Goal: Navigation & Orientation: Find specific page/section

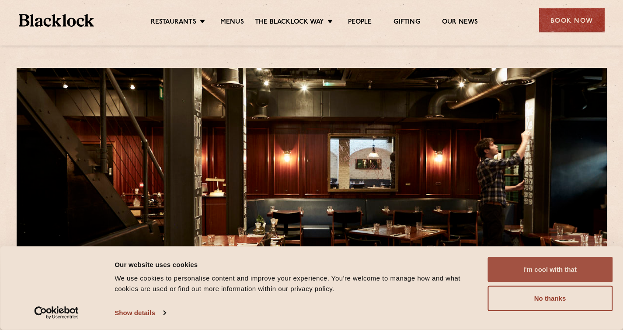
click at [547, 274] on button "I'm cool with that" at bounding box center [550, 269] width 125 height 25
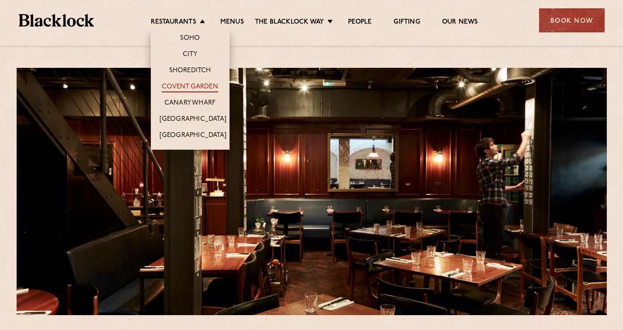
click at [180, 88] on link "Covent Garden" at bounding box center [190, 88] width 56 height 10
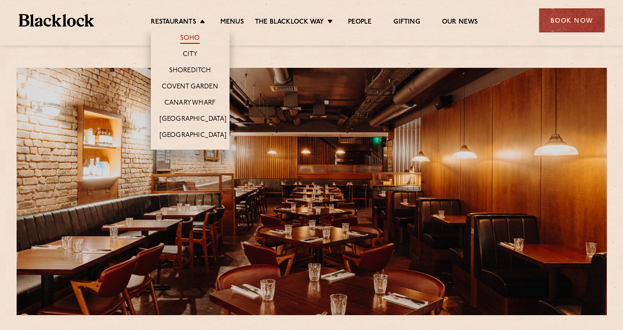
click at [190, 41] on link "Soho" at bounding box center [190, 39] width 20 height 10
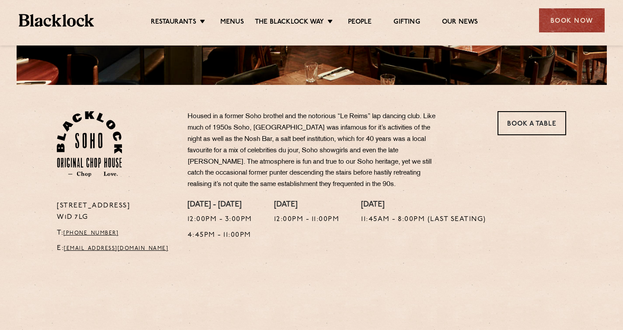
scroll to position [233, 0]
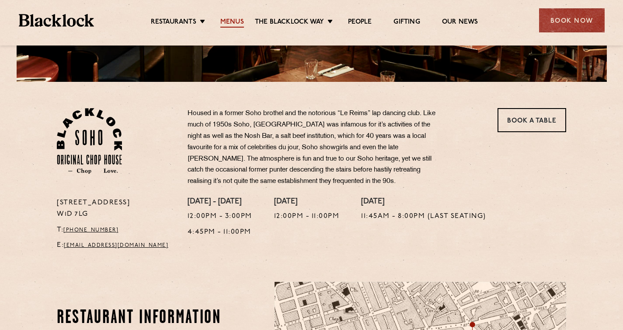
click at [238, 23] on link "Menus" at bounding box center [232, 23] width 24 height 10
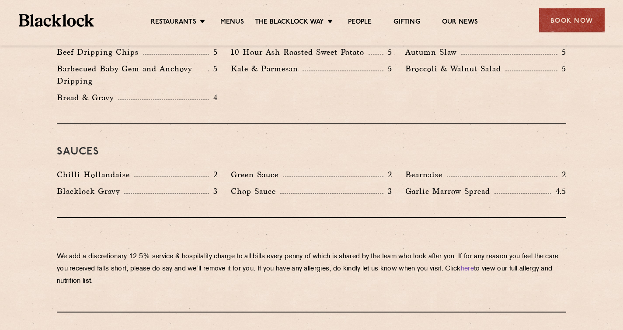
scroll to position [1559, 0]
